Goal: Task Accomplishment & Management: Use online tool/utility

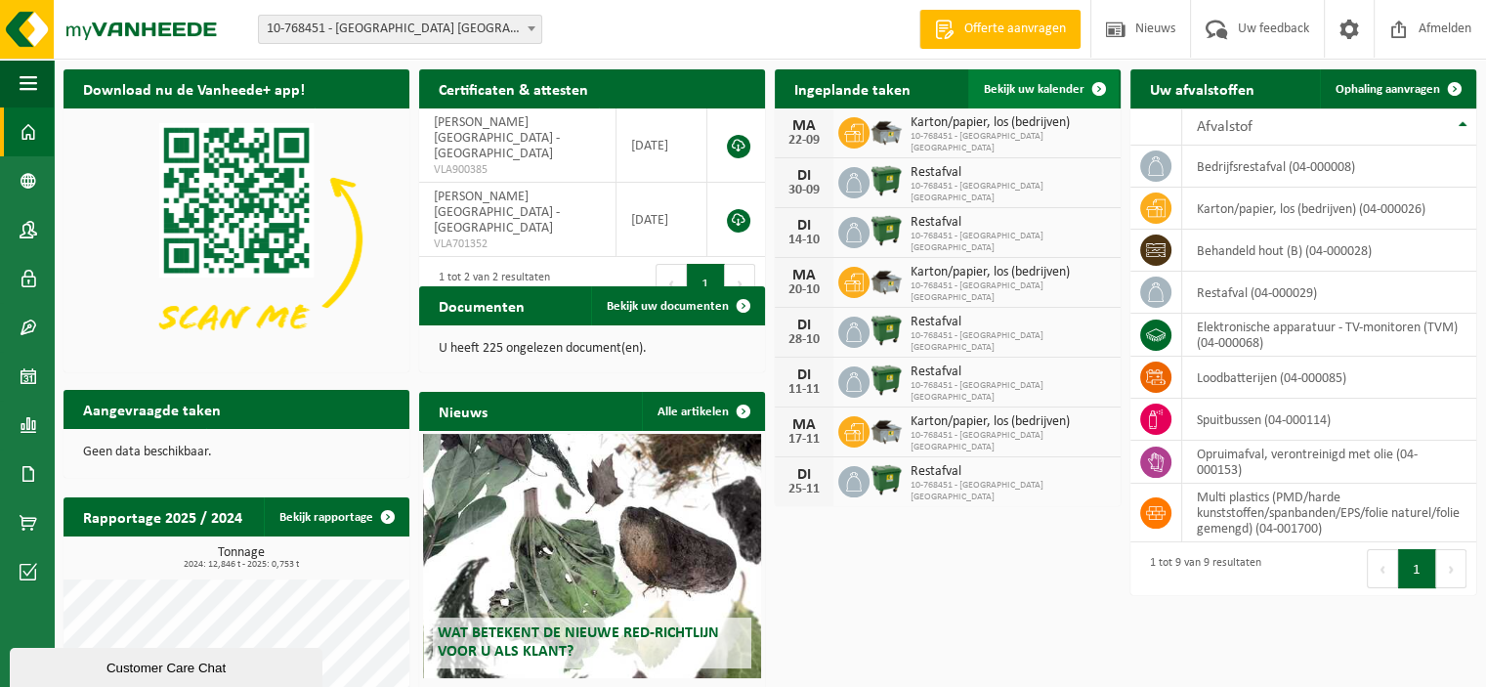
click at [1040, 90] on span "Bekijk uw kalender" at bounding box center [1034, 89] width 101 height 13
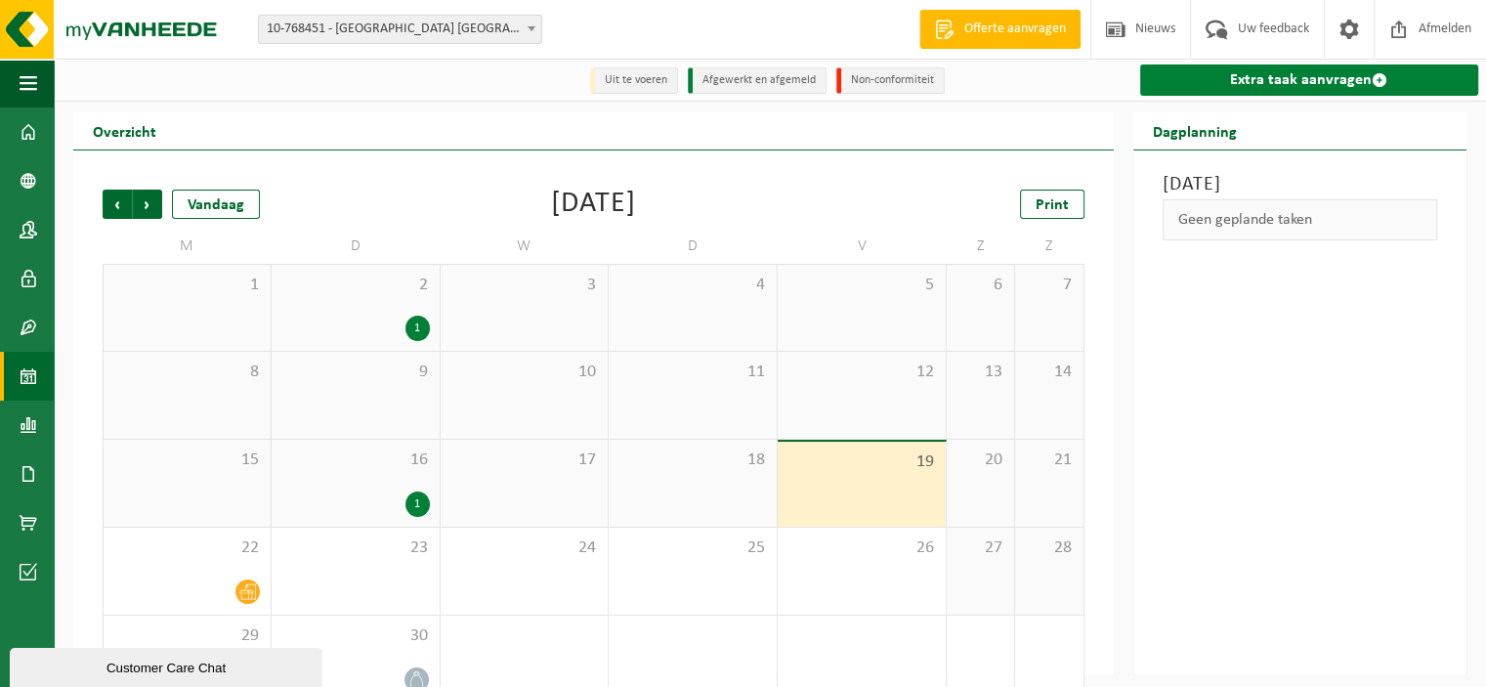
click at [1297, 81] on link "Extra taak aanvragen" at bounding box center [1309, 79] width 339 height 31
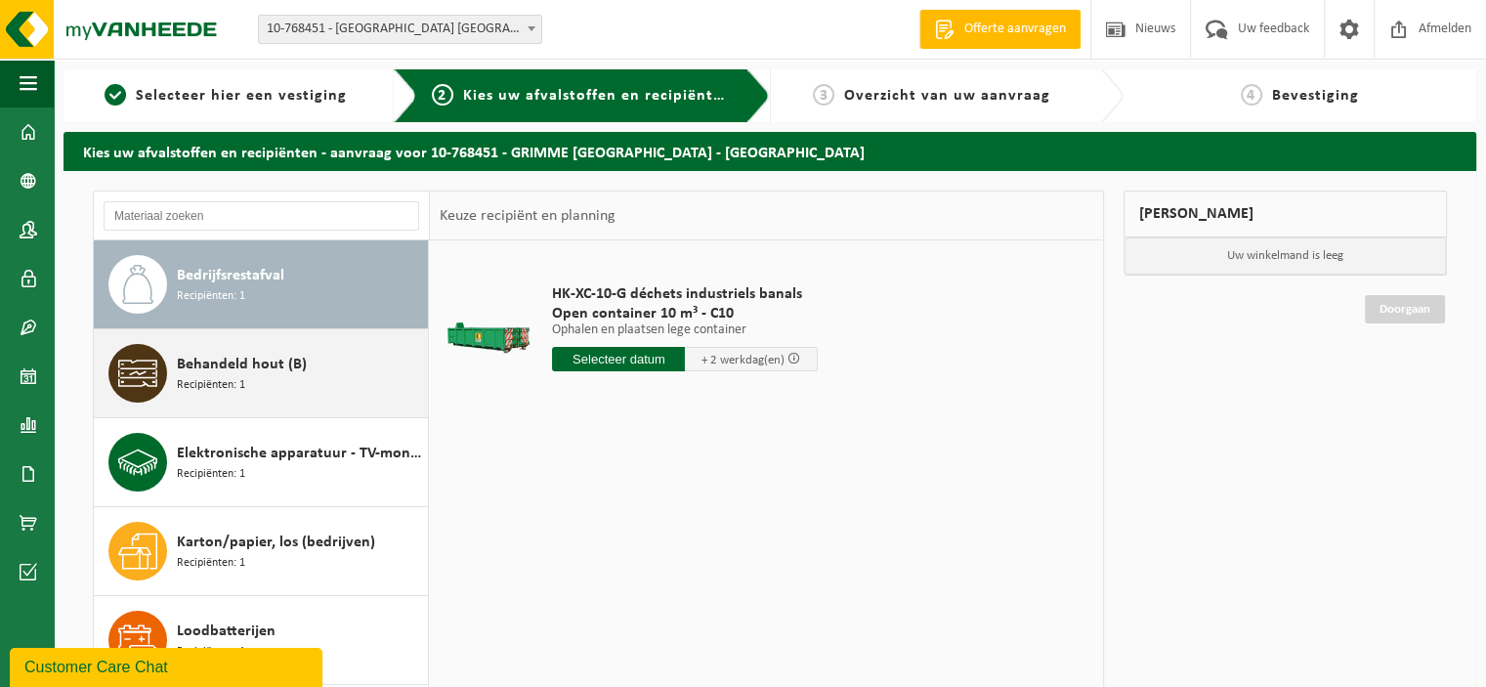
click at [266, 372] on span "Behandeld hout (B)" at bounding box center [242, 364] width 130 height 23
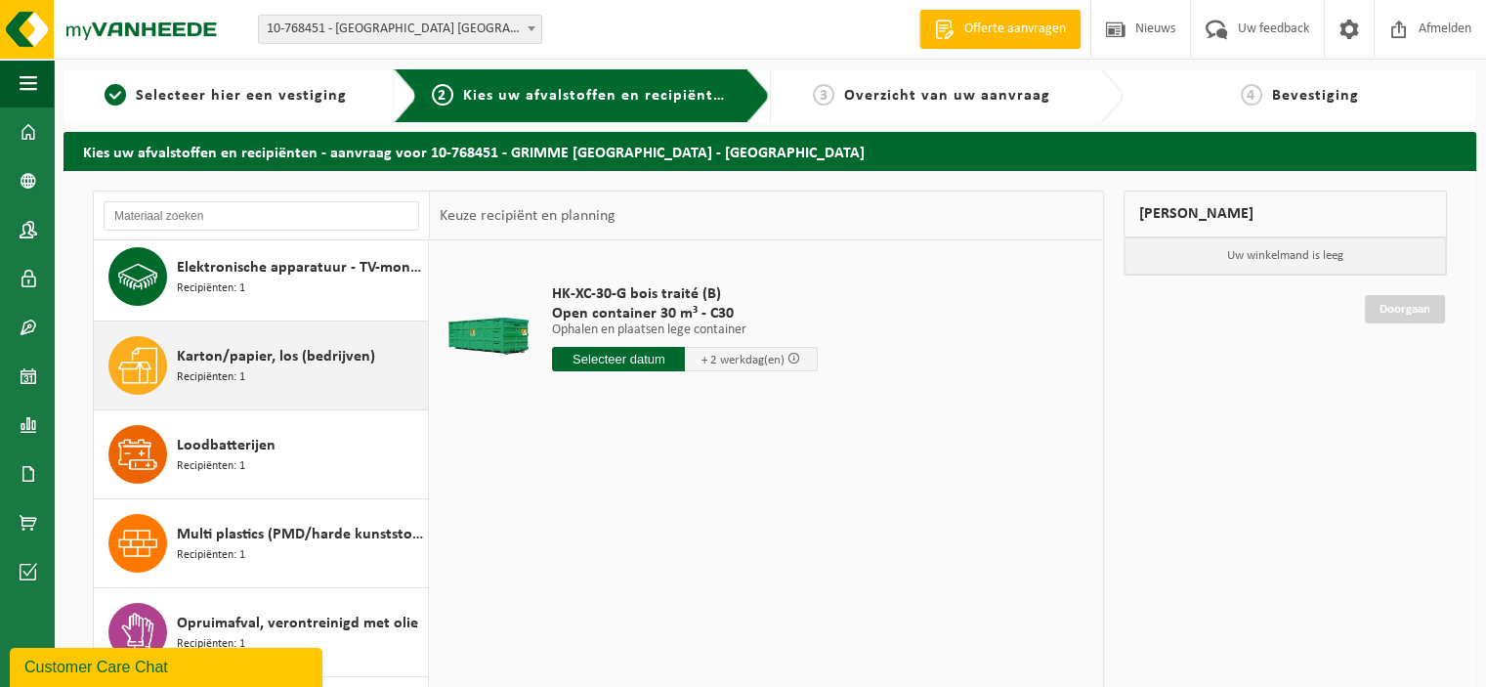
scroll to position [211, 0]
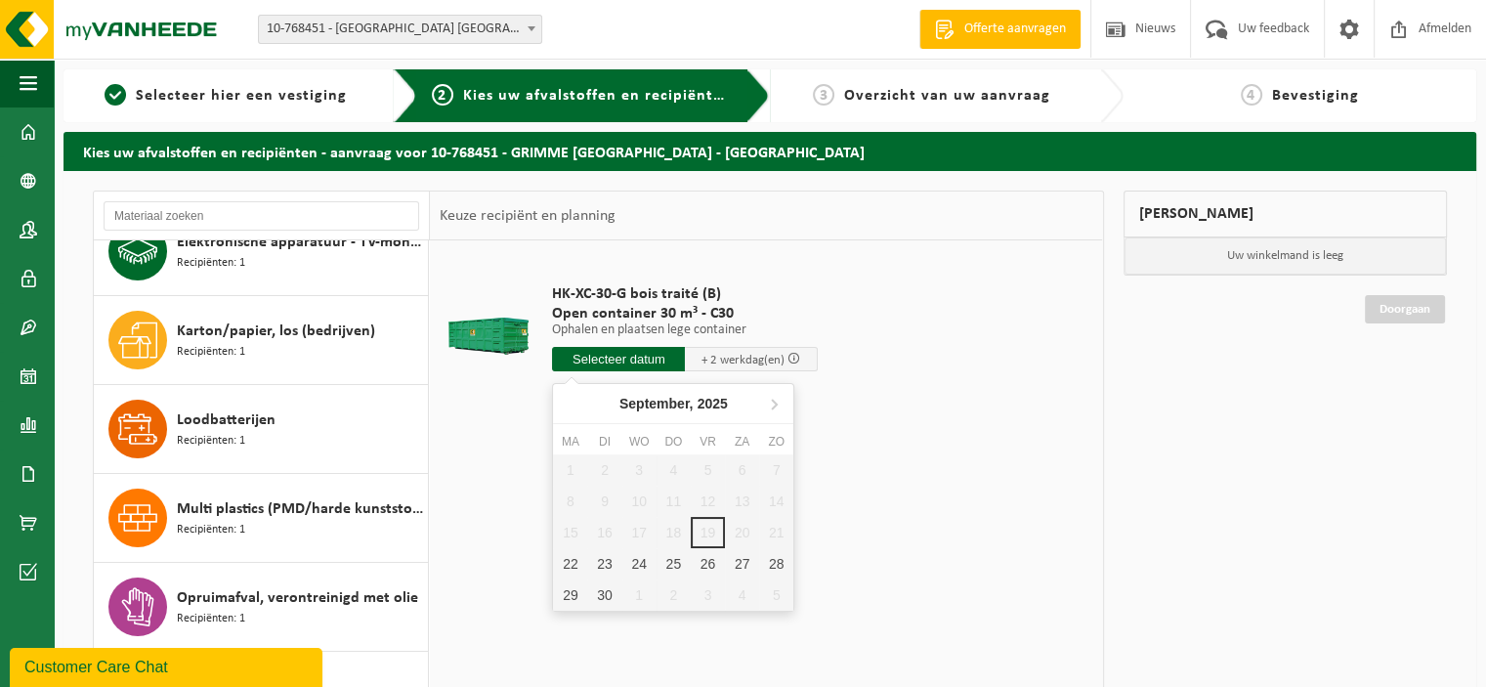
click at [625, 362] on input "text" at bounding box center [618, 359] width 133 height 24
click at [608, 562] on div "23" at bounding box center [604, 563] width 34 height 31
type input "Van 2025-09-23"
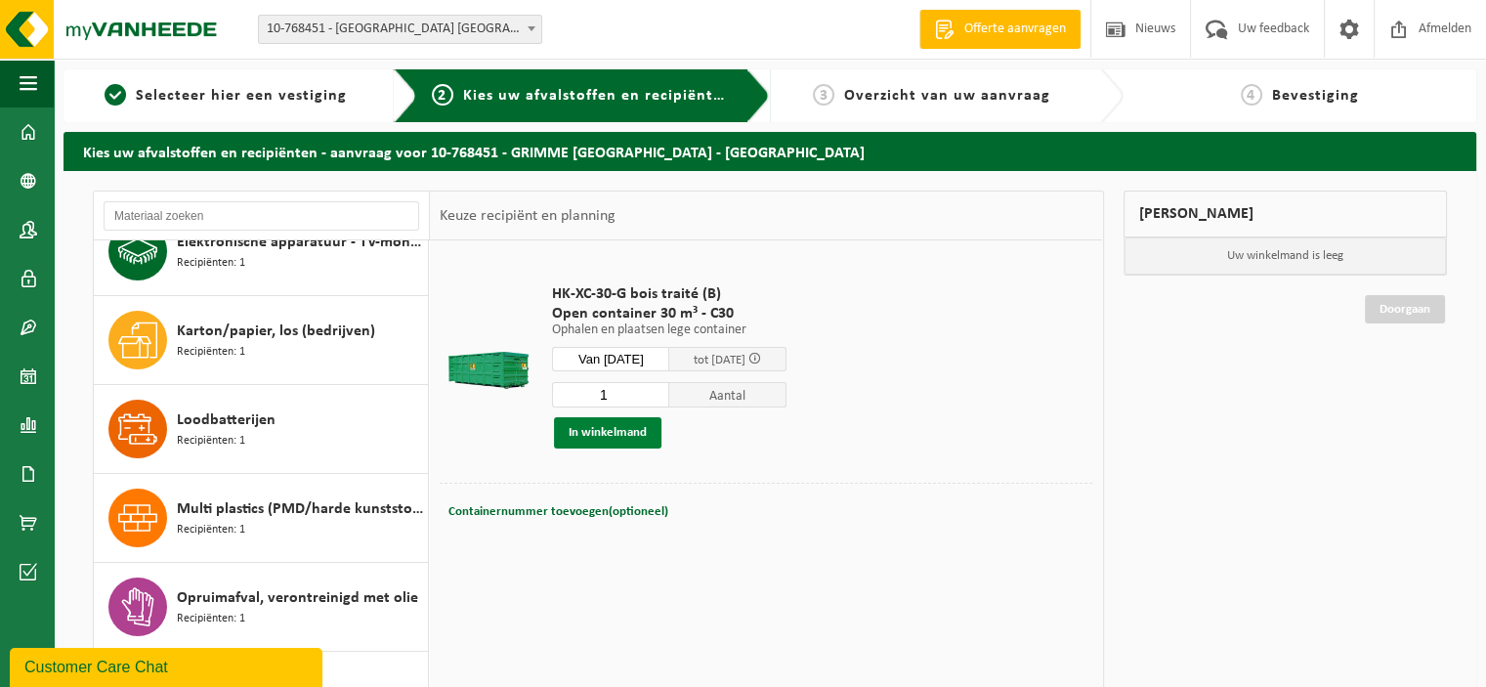
click at [598, 429] on button "In winkelmand" at bounding box center [607, 432] width 107 height 31
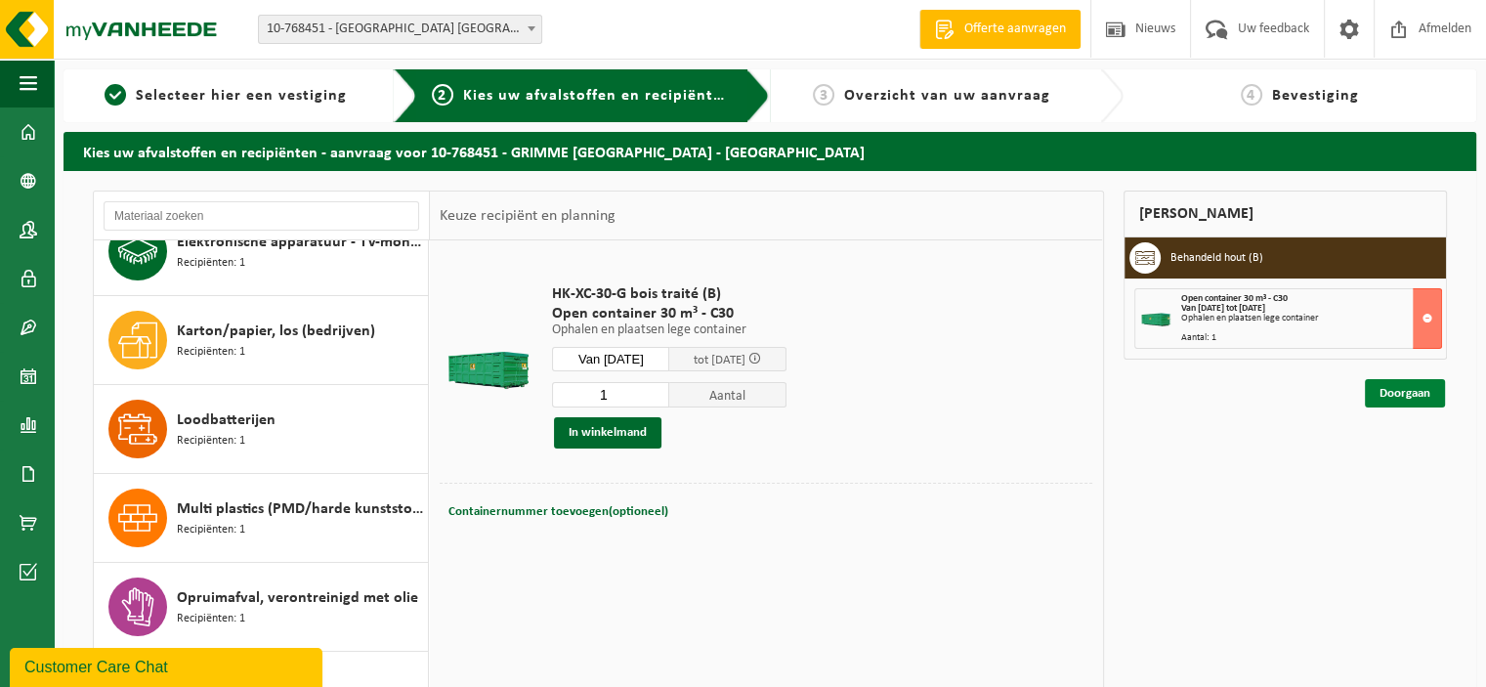
click at [1403, 396] on link "Doorgaan" at bounding box center [1405, 393] width 80 height 28
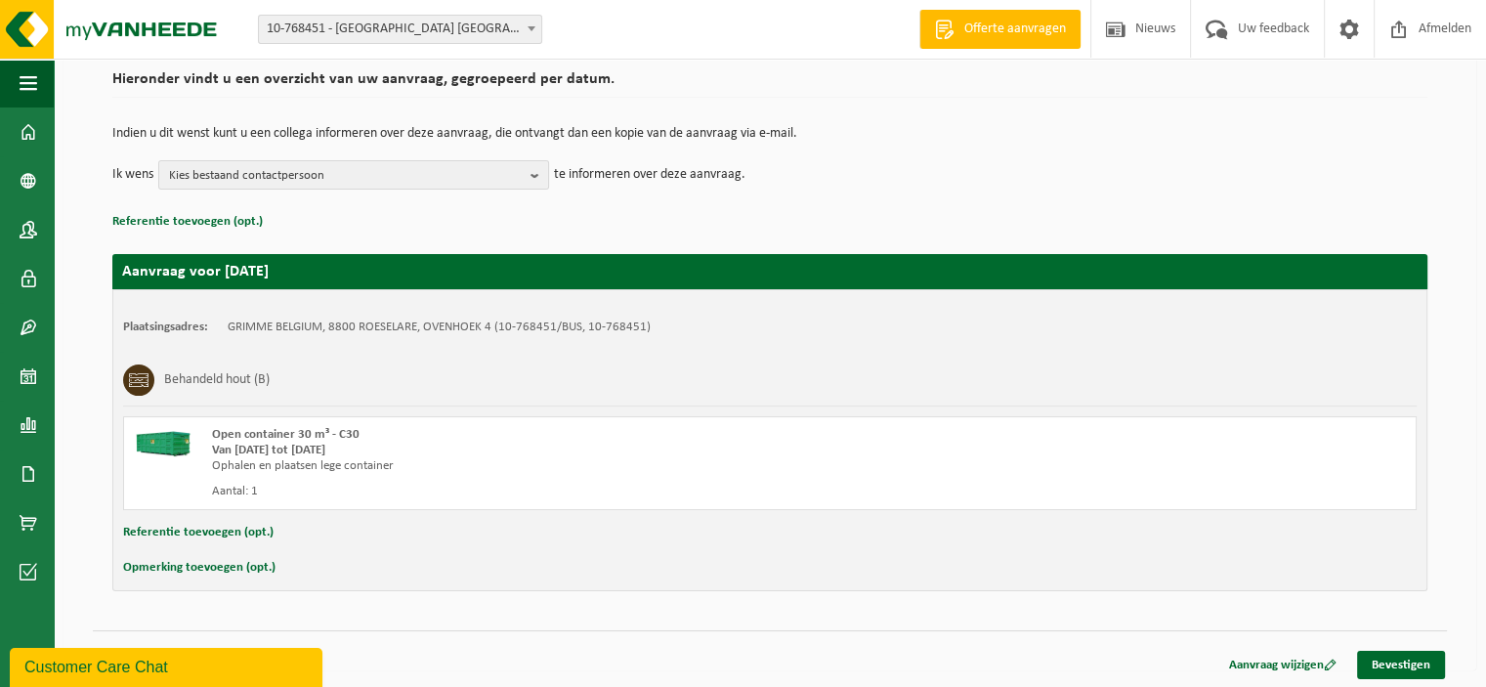
scroll to position [149, 0]
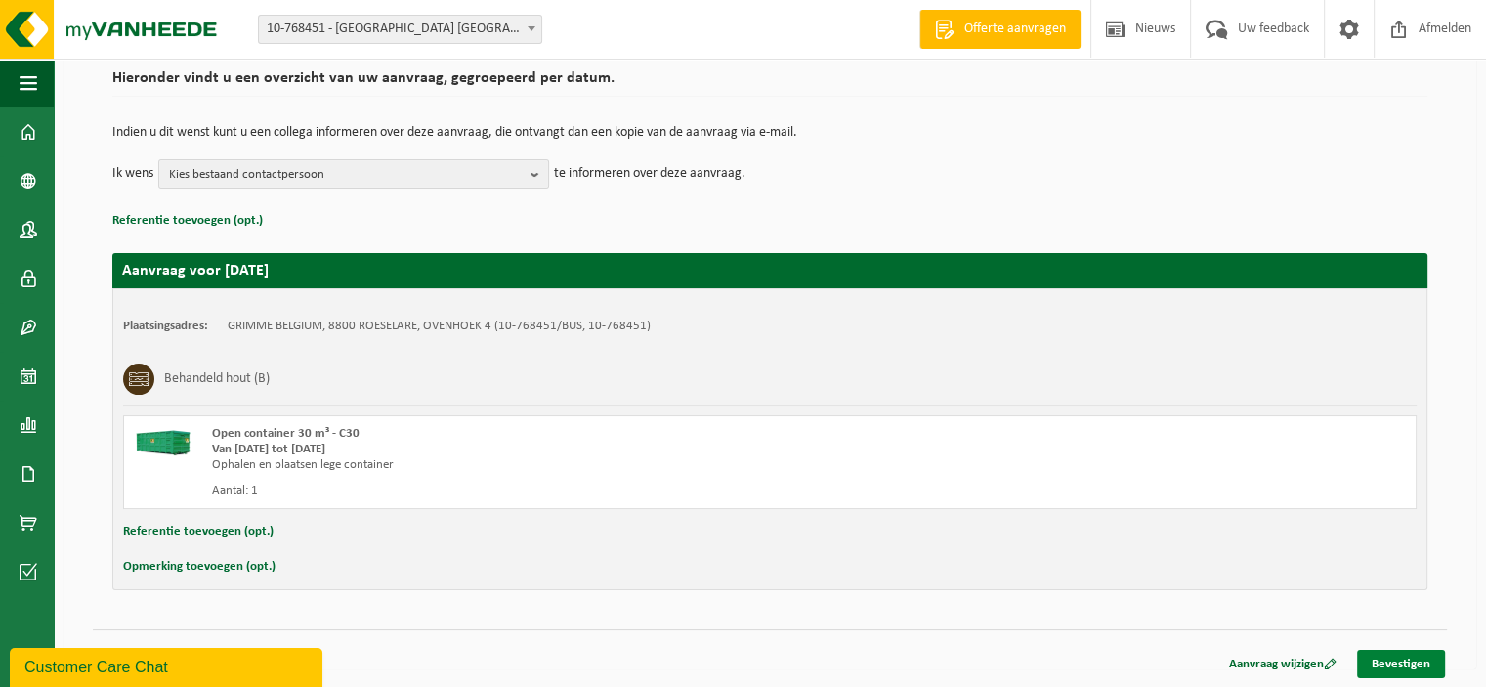
click at [1407, 659] on link "Bevestigen" at bounding box center [1401, 664] width 88 height 28
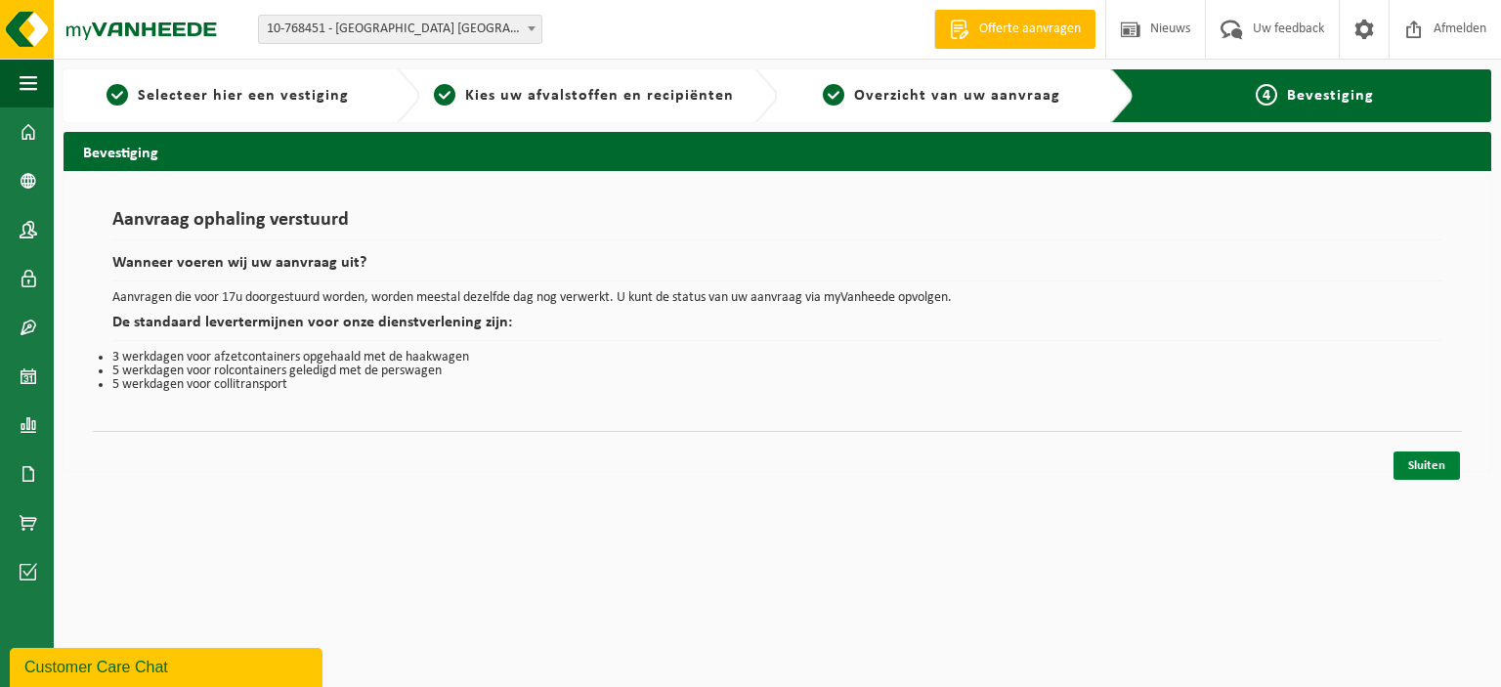
click at [1437, 460] on link "Sluiten" at bounding box center [1426, 465] width 66 height 28
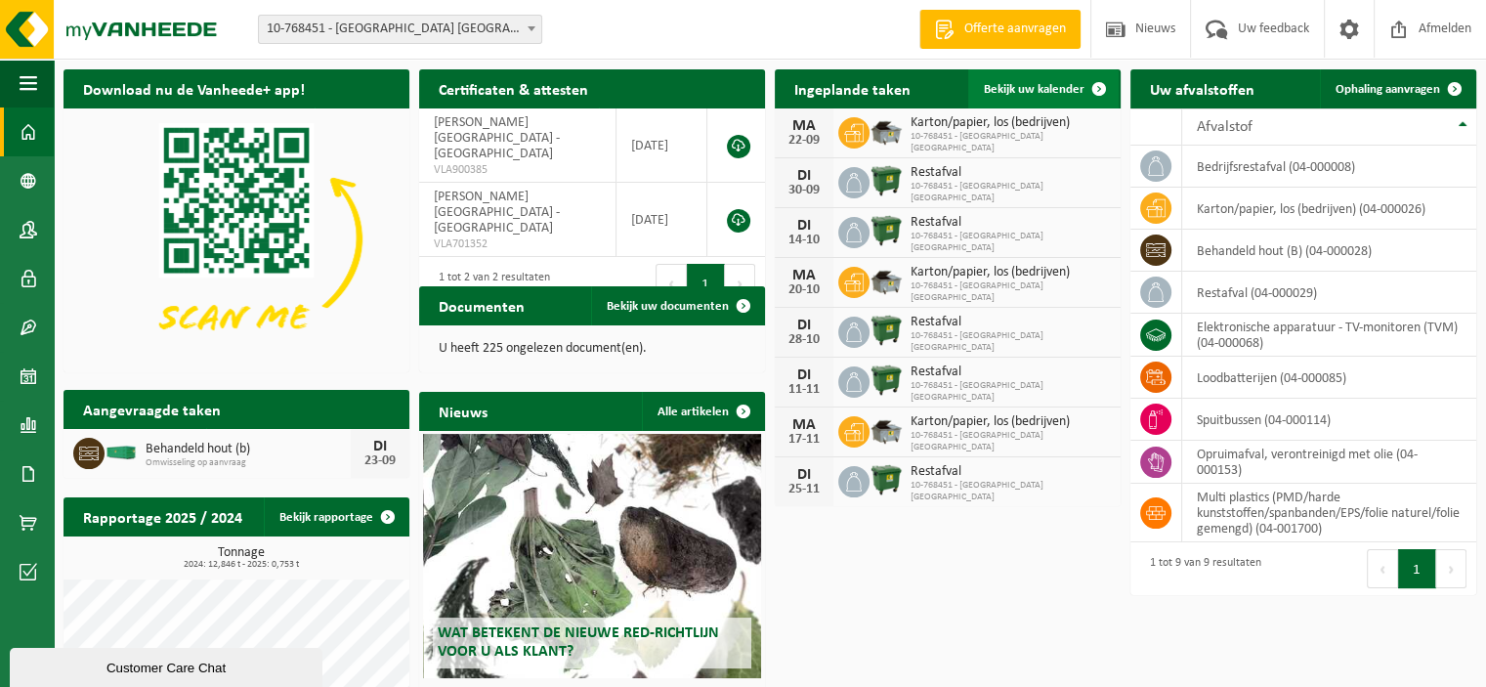
click at [1020, 88] on span "Bekijk uw kalender" at bounding box center [1034, 89] width 101 height 13
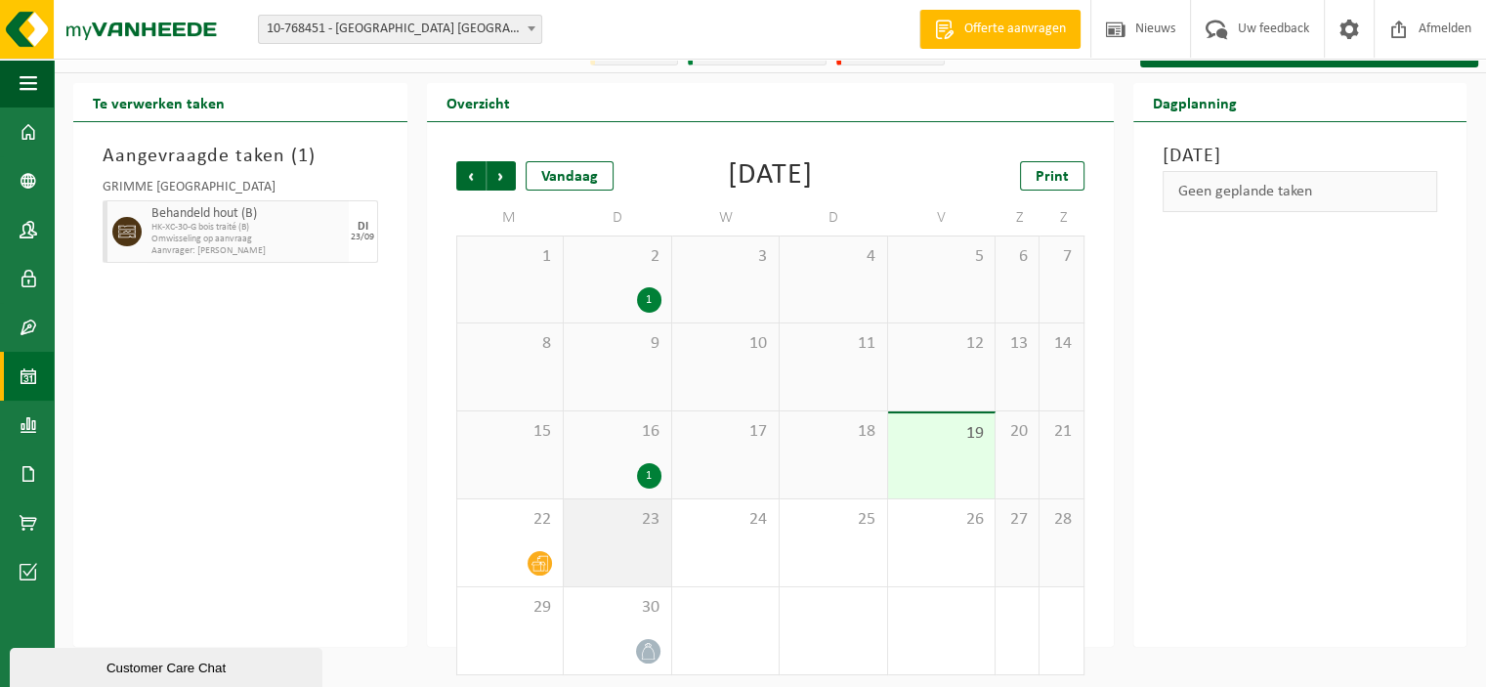
scroll to position [37, 0]
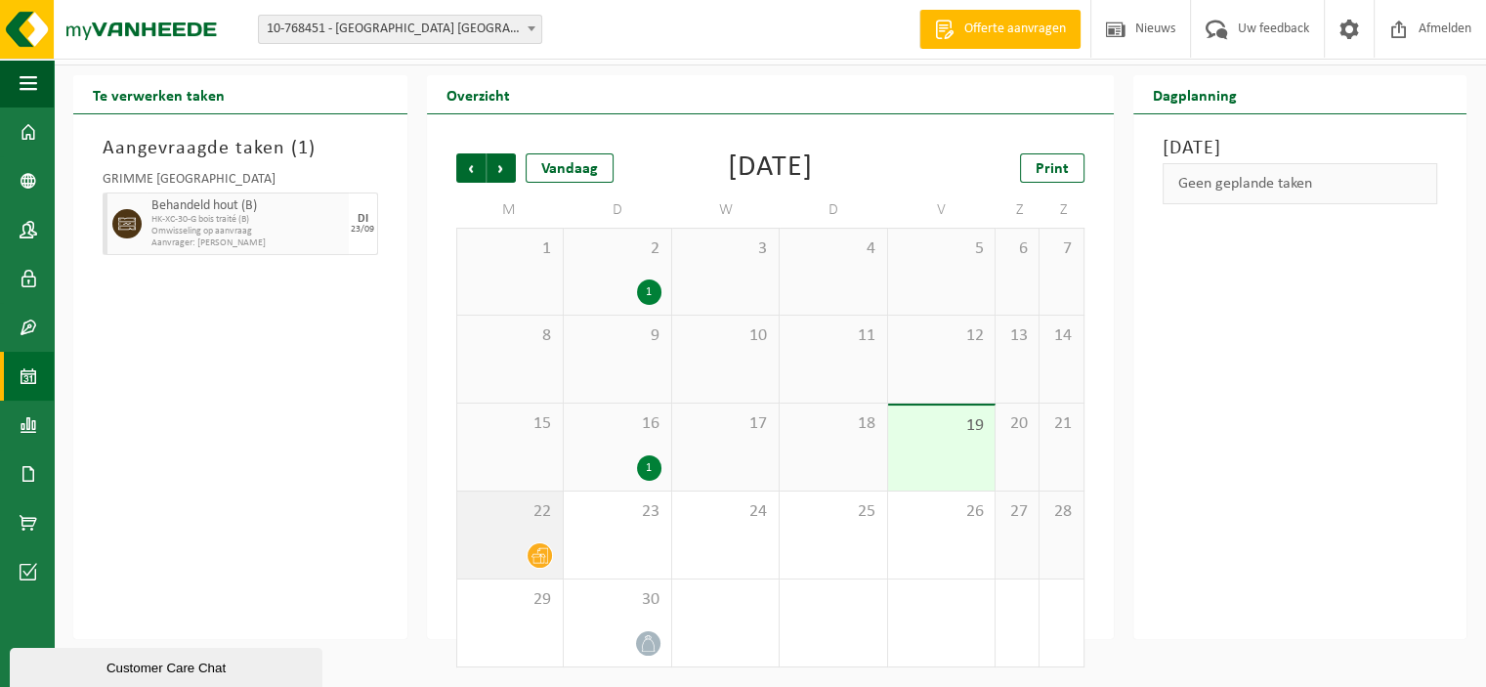
click at [532, 518] on span "22" at bounding box center [510, 511] width 87 height 21
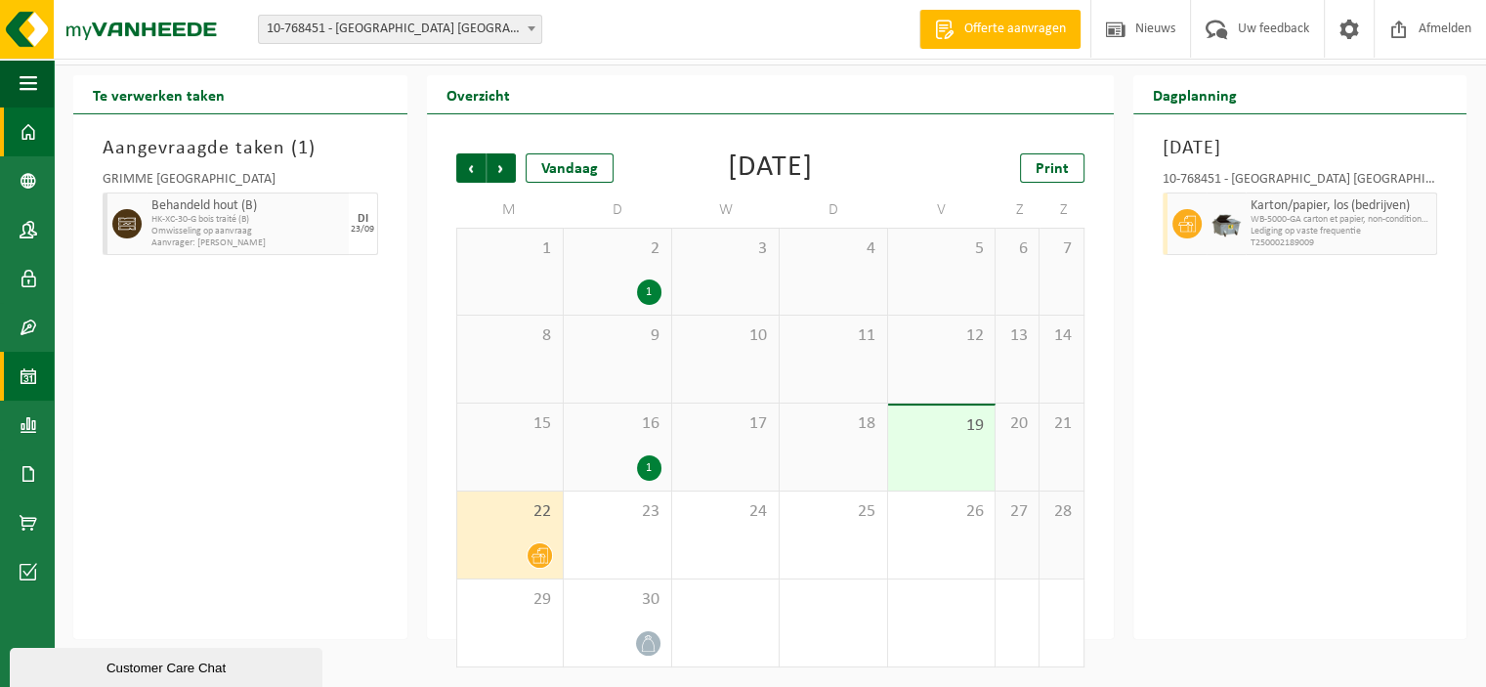
click at [34, 123] on span at bounding box center [29, 131] width 18 height 49
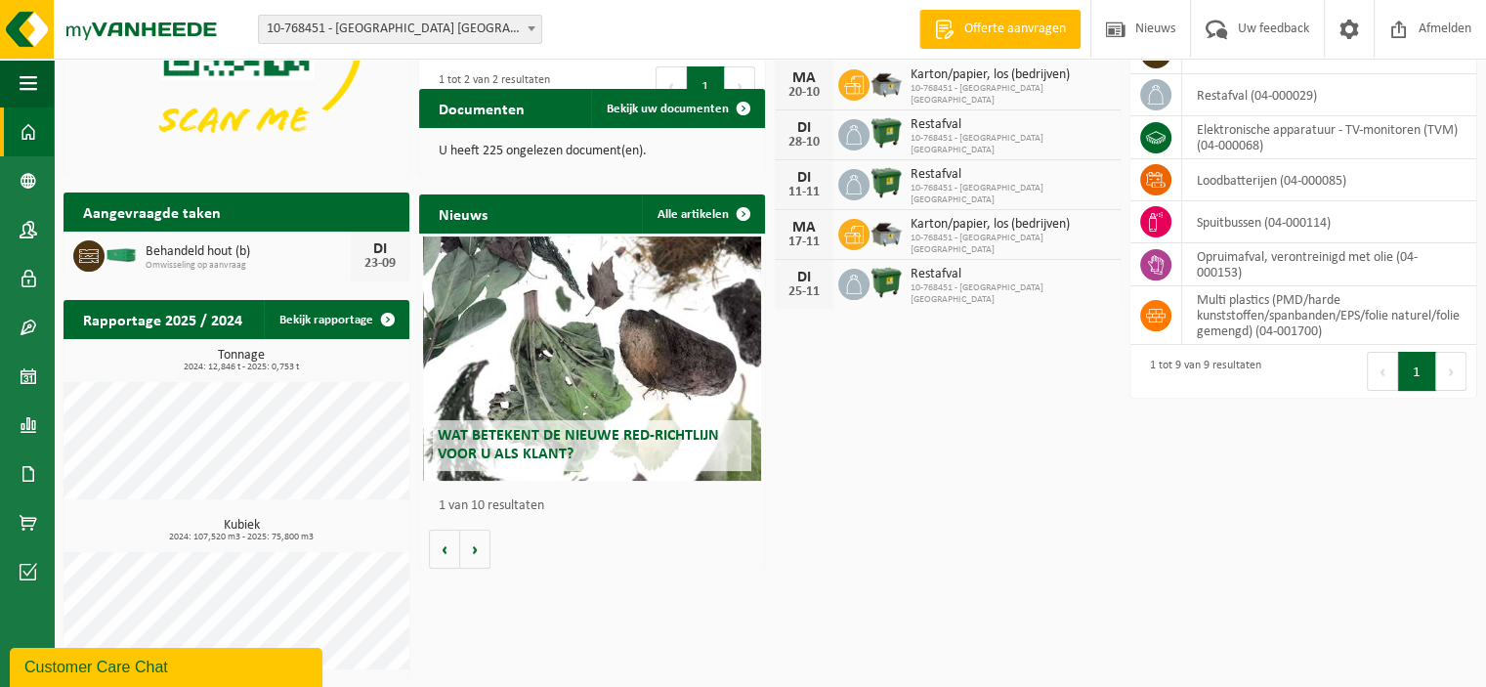
scroll to position [199, 0]
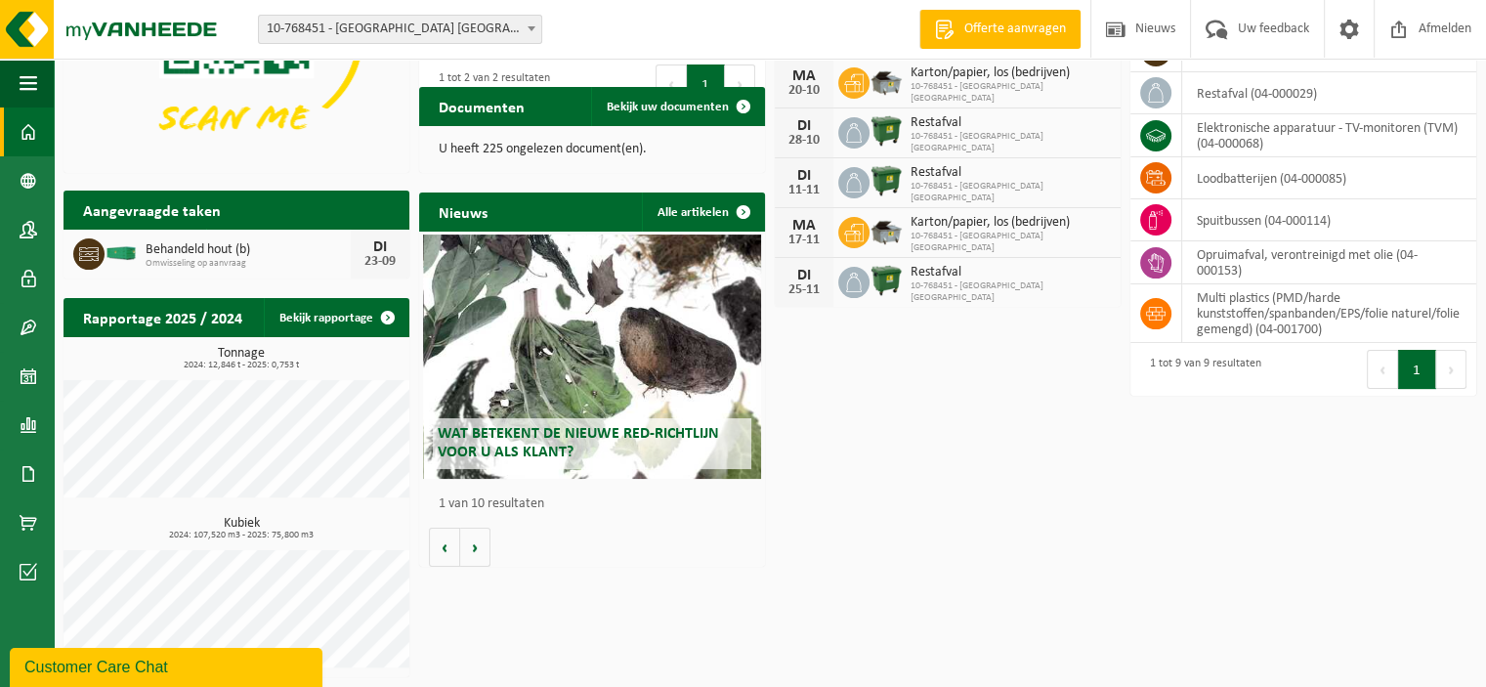
click at [677, 443] on span "Wat betekent de nieuwe RED-richtlijn voor u als klant?" at bounding box center [578, 443] width 281 height 34
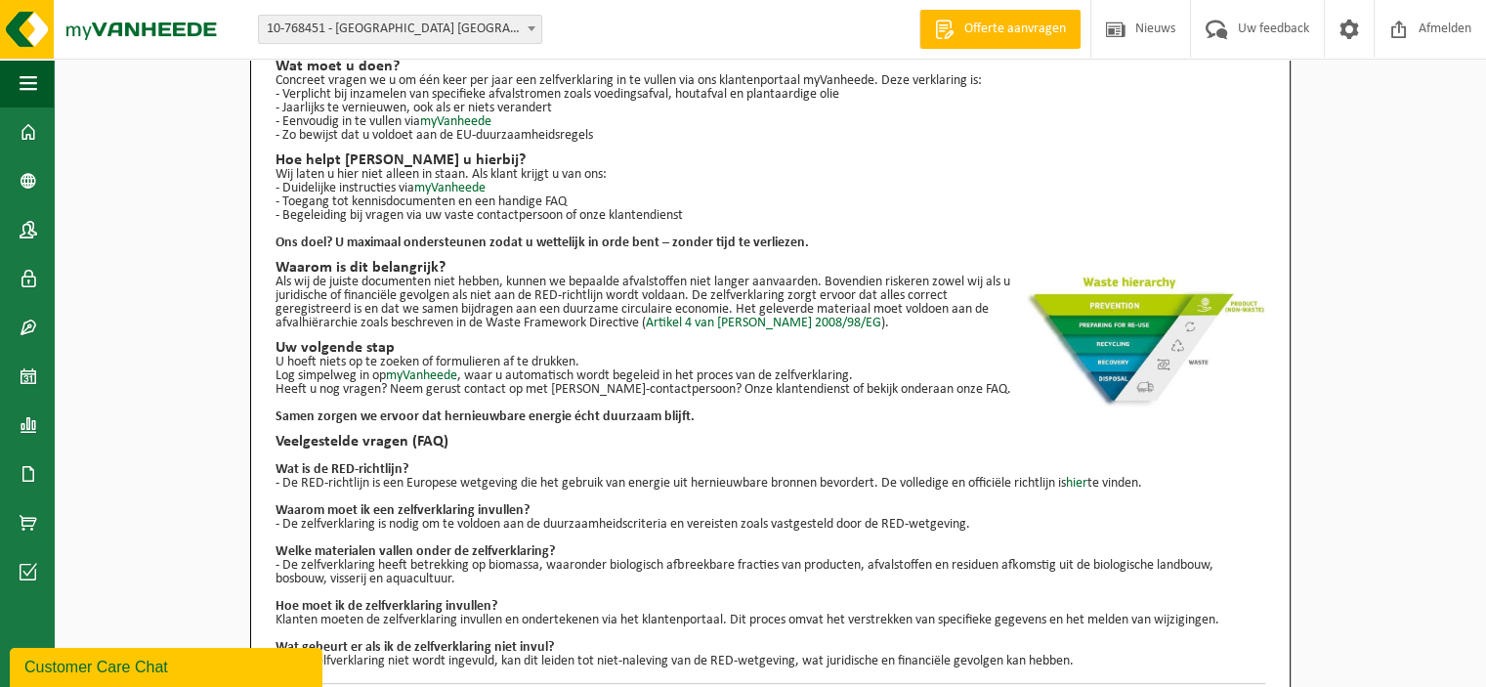
scroll to position [237, 0]
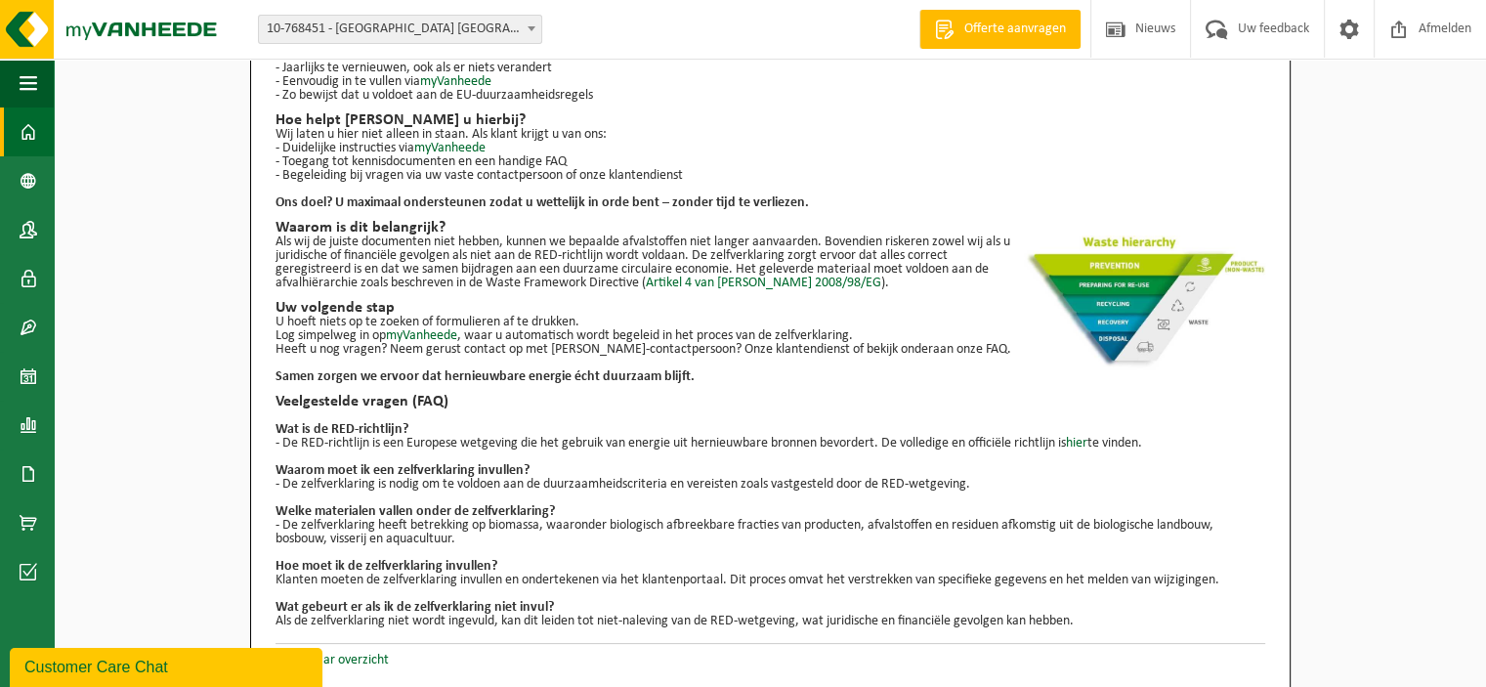
click at [28, 126] on span at bounding box center [29, 131] width 18 height 49
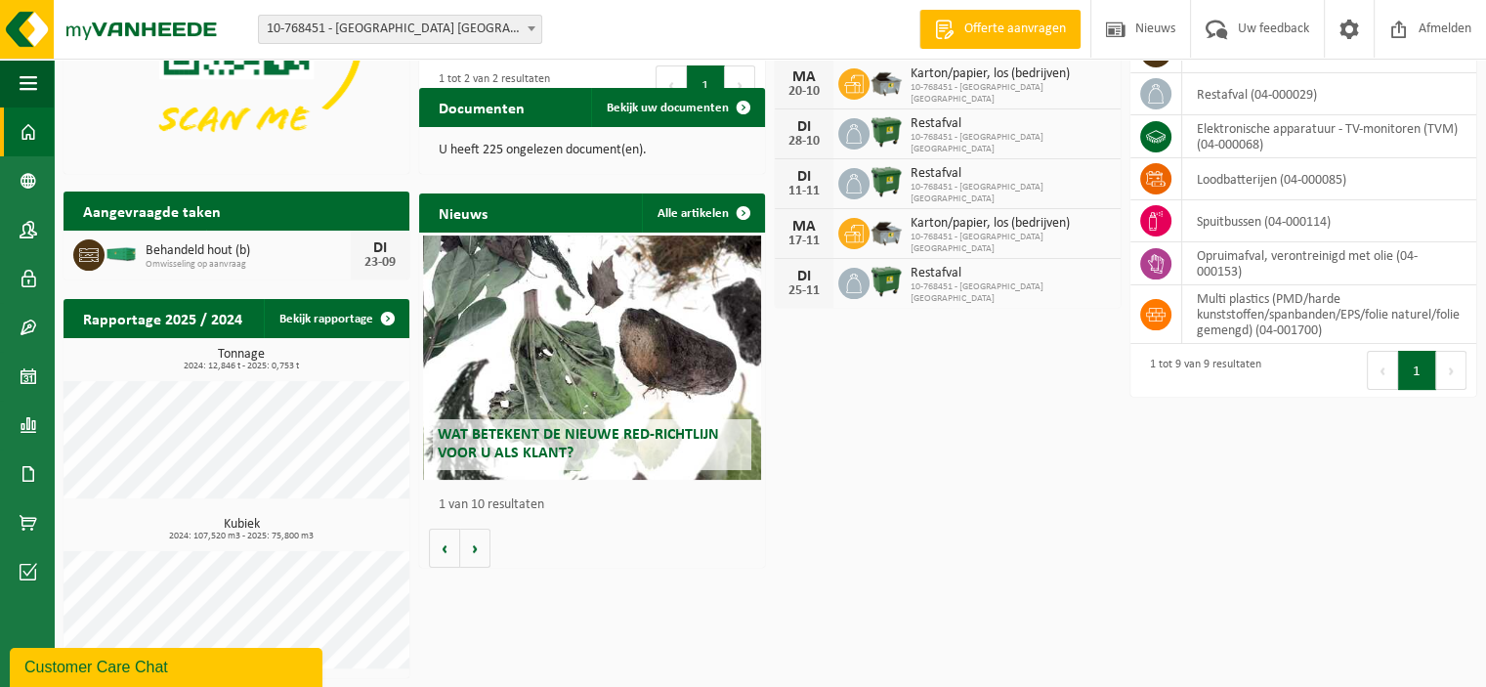
scroll to position [199, 0]
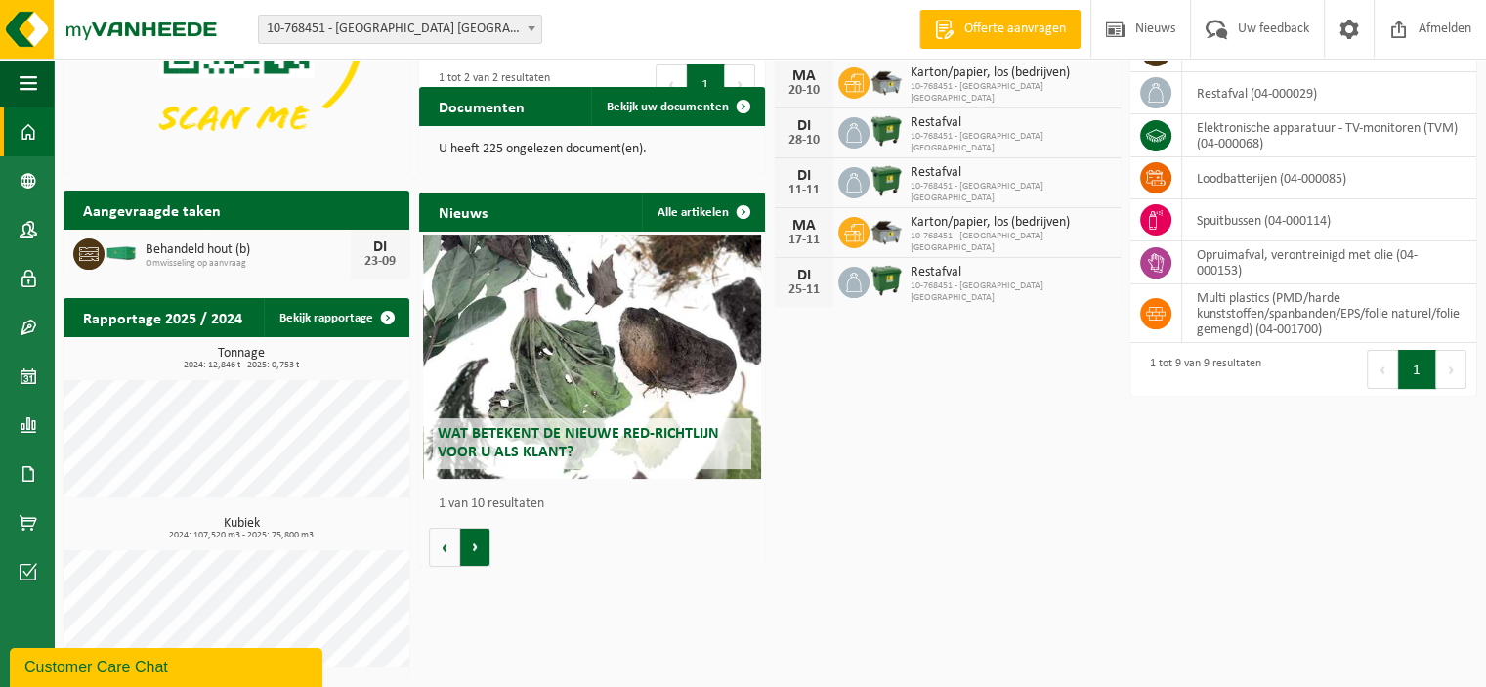
click at [481, 550] on button "Volgende" at bounding box center [475, 547] width 30 height 39
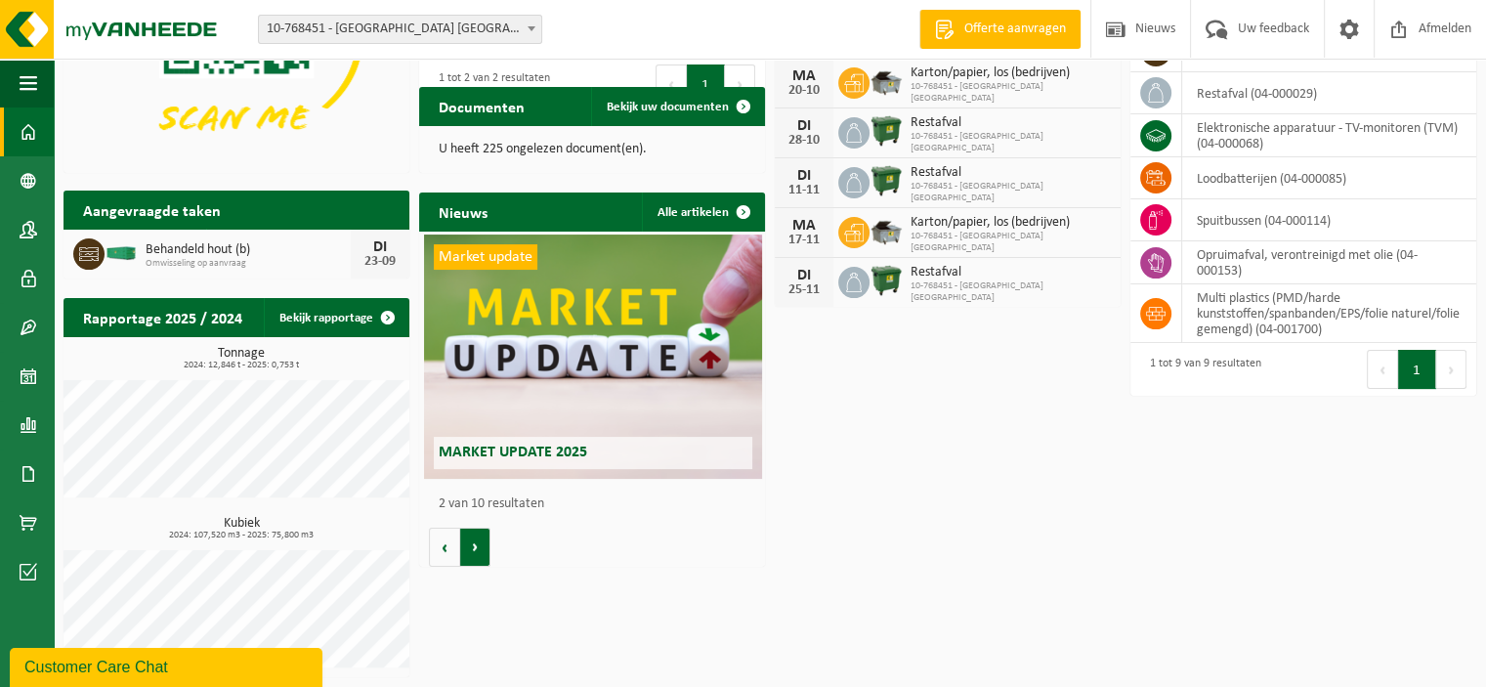
click at [481, 550] on button "Volgende" at bounding box center [475, 547] width 30 height 39
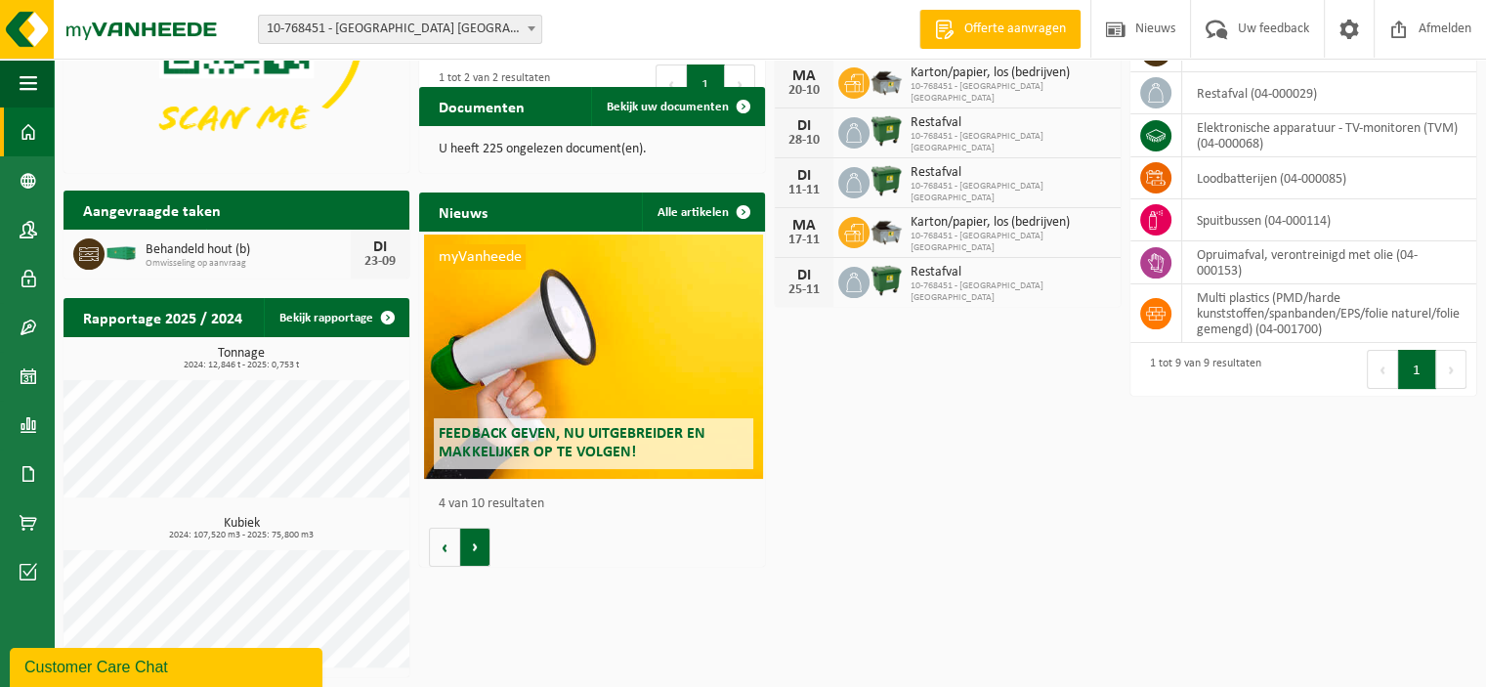
scroll to position [0, 1037]
click at [449, 546] on button "Vorige" at bounding box center [444, 547] width 31 height 39
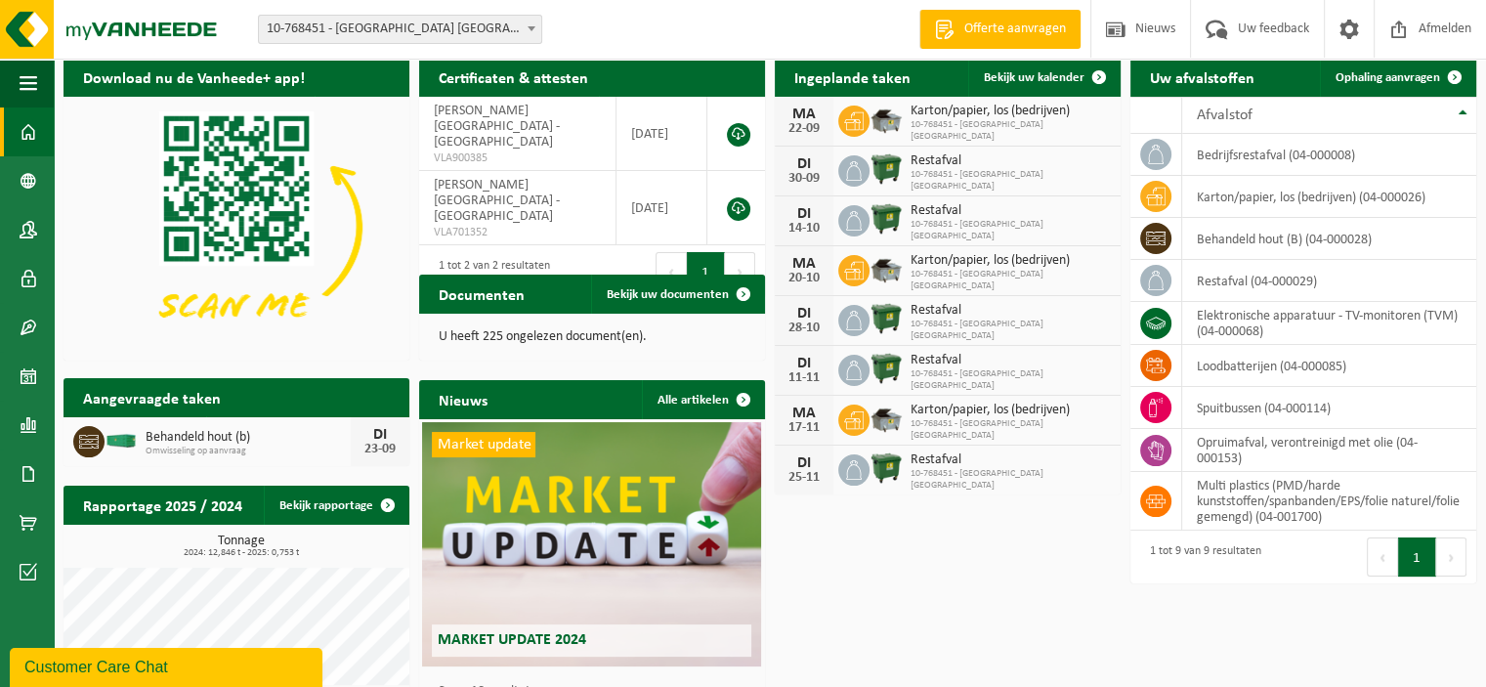
scroll to position [0, 0]
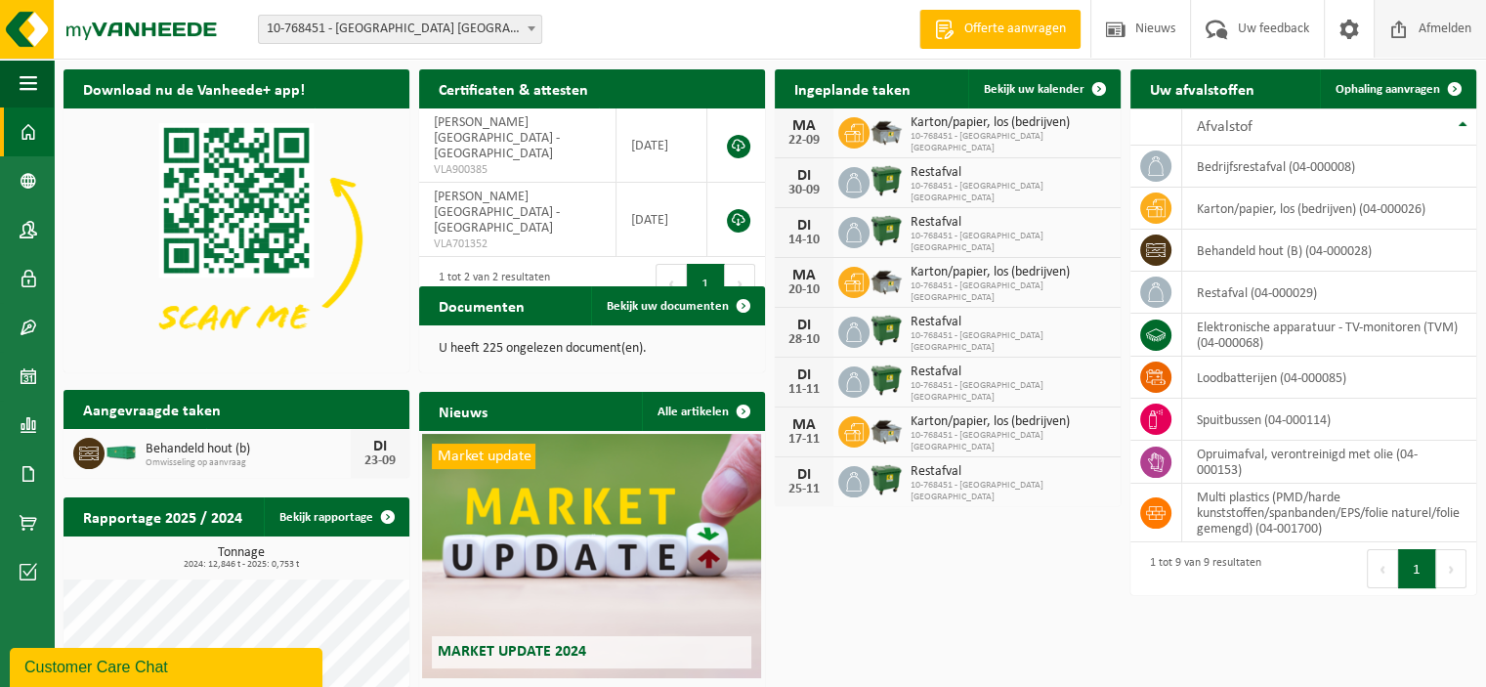
click at [1453, 29] on span "Afmelden" at bounding box center [1445, 29] width 63 height 58
